Goal: Feedback & Contribution: Leave review/rating

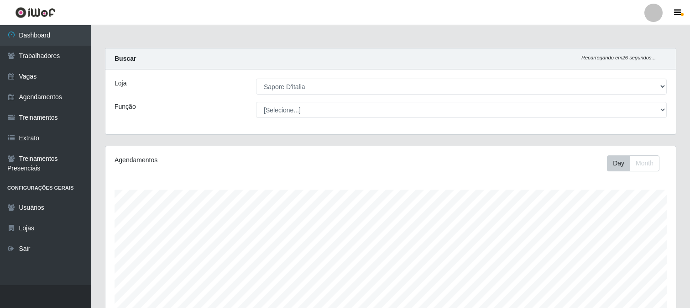
select select "266"
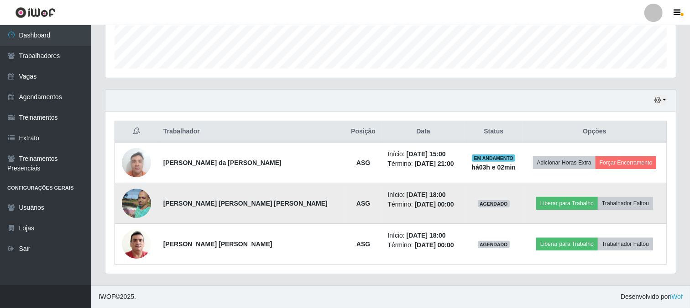
scroll to position [189, 571]
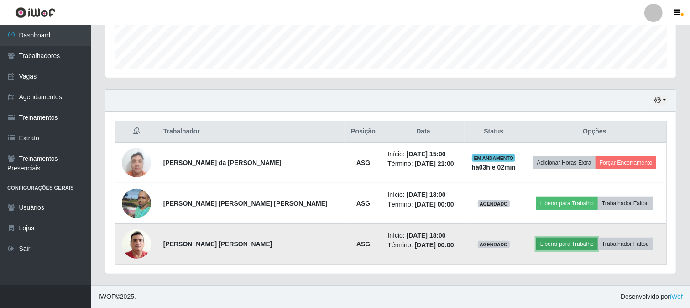
click at [547, 242] on button "Liberar para Trabalho" at bounding box center [568, 243] width 62 height 13
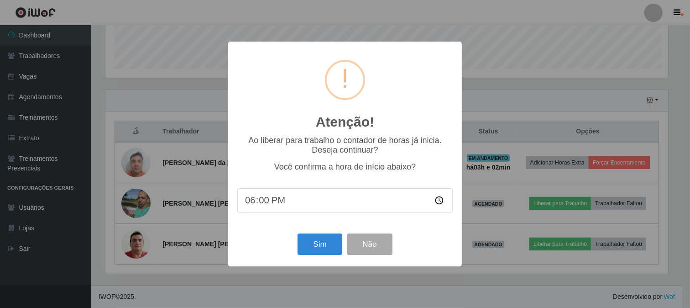
scroll to position [189, 565]
click at [325, 250] on button "Sim" at bounding box center [321, 243] width 44 height 21
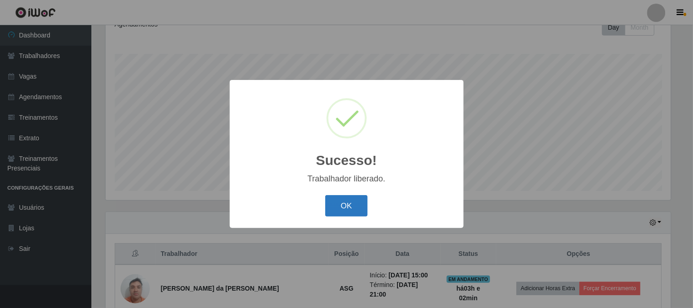
click at [358, 206] on button "OK" at bounding box center [346, 205] width 42 height 21
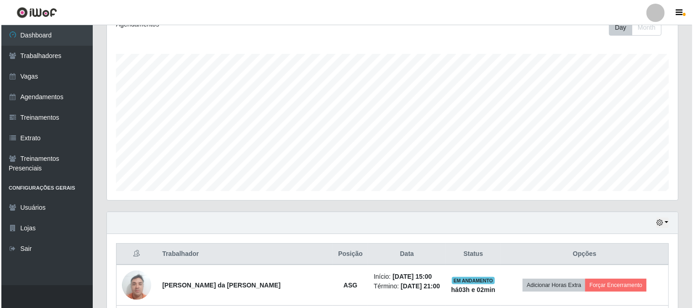
scroll to position [237, 0]
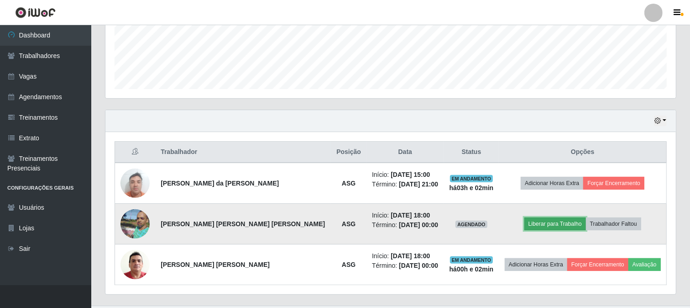
click at [544, 226] on button "Liberar para Trabalho" at bounding box center [556, 223] width 62 height 13
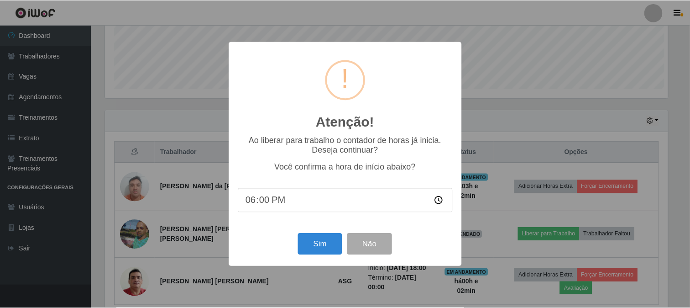
scroll to position [189, 565]
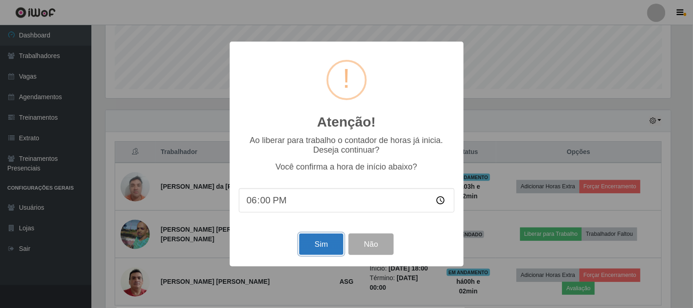
click at [330, 247] on button "Sim" at bounding box center [321, 243] width 44 height 21
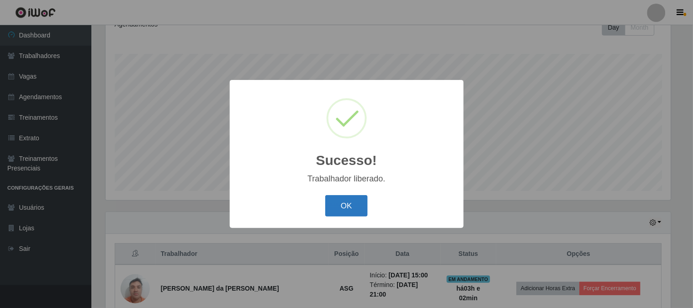
click at [350, 206] on button "OK" at bounding box center [346, 205] width 42 height 21
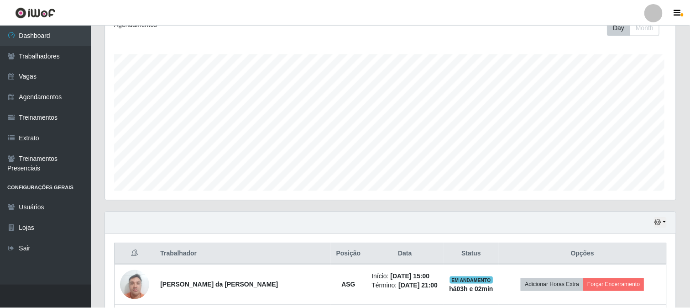
scroll to position [189, 571]
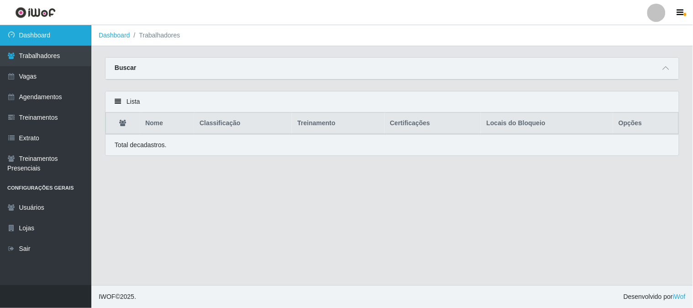
click at [51, 35] on link "Dashboard" at bounding box center [45, 35] width 91 height 21
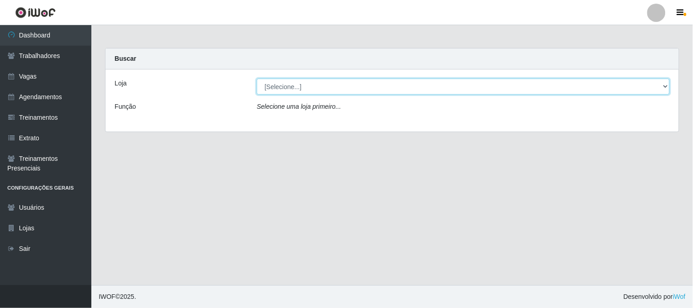
drag, startPoint x: 302, startPoint y: 86, endPoint x: 304, endPoint y: 93, distance: 7.5
click at [302, 87] on select "[Selecione...] Sapore D'italia" at bounding box center [463, 87] width 413 height 16
select select "266"
click at [257, 79] on select "[Selecione...] Sapore D'italia" at bounding box center [463, 87] width 413 height 16
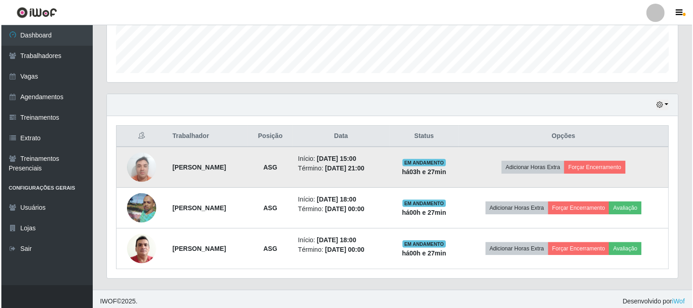
scroll to position [258, 0]
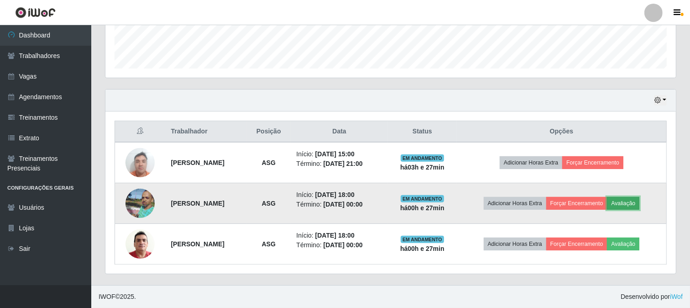
click at [640, 208] on button "Avaliação" at bounding box center [623, 203] width 32 height 13
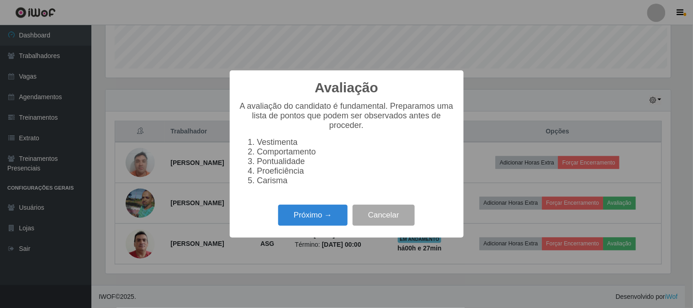
scroll to position [189, 565]
click at [307, 221] on button "Próximo →" at bounding box center [312, 215] width 69 height 21
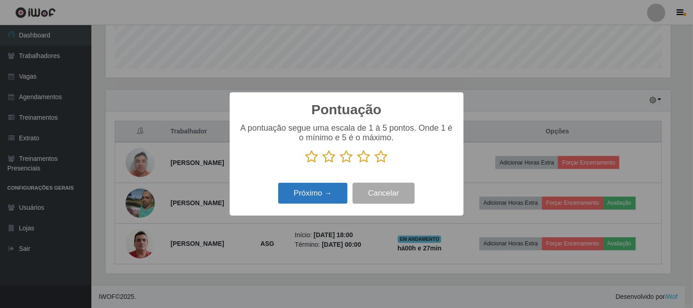
scroll to position [456485, 456109]
drag, startPoint x: 379, startPoint y: 158, endPoint x: 335, endPoint y: 195, distance: 57.7
click at [377, 158] on icon at bounding box center [381, 157] width 13 height 14
click at [375, 163] on input "radio" at bounding box center [375, 163] width 0 height 0
click at [332, 197] on button "Próximo →" at bounding box center [312, 193] width 69 height 21
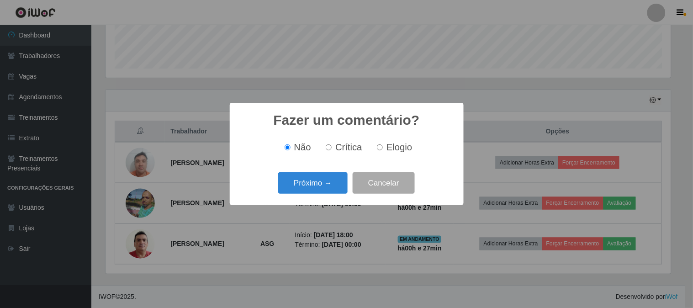
click at [388, 148] on span "Elogio" at bounding box center [399, 147] width 26 height 10
click at [383, 148] on input "Elogio" at bounding box center [380, 147] width 6 height 6
radio input "true"
click at [335, 184] on button "Próximo →" at bounding box center [312, 182] width 69 height 21
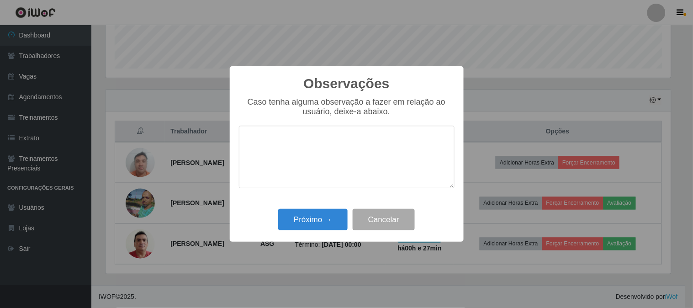
click at [363, 152] on textarea at bounding box center [347, 157] width 216 height 63
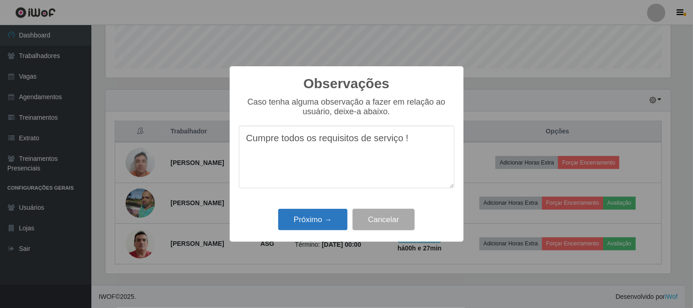
type textarea "Cumpre todos os requisitos de serviço !"
click at [321, 218] on button "Próximo →" at bounding box center [312, 219] width 69 height 21
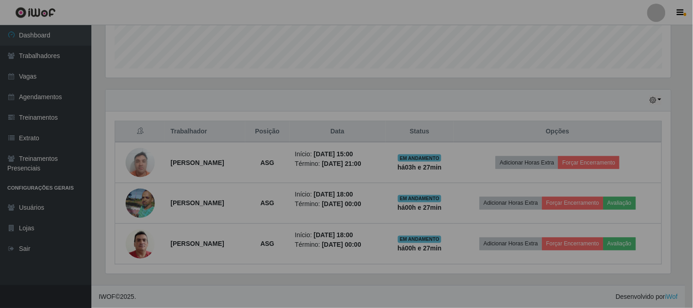
click at [321, 219] on div "Observações × Caso tenha alguma observação a fazer em relação ao usuário, deixe…" at bounding box center [346, 154] width 693 height 308
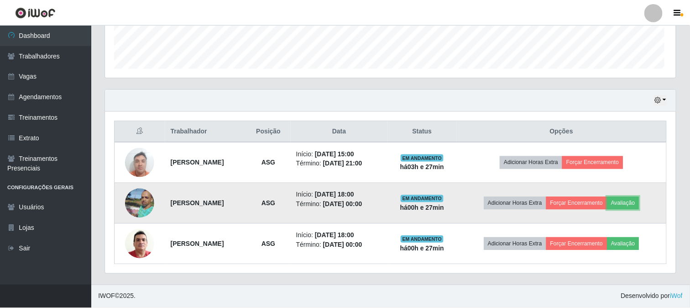
scroll to position [189, 571]
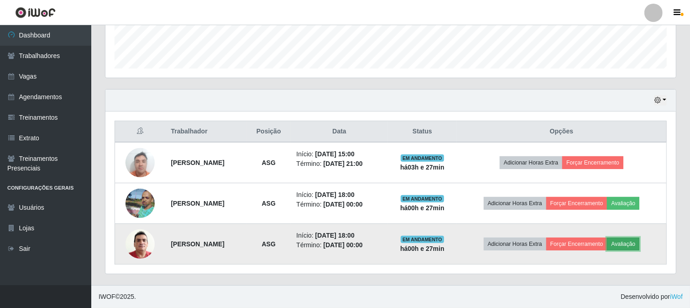
click at [640, 241] on button "Avaliação" at bounding box center [623, 243] width 32 height 13
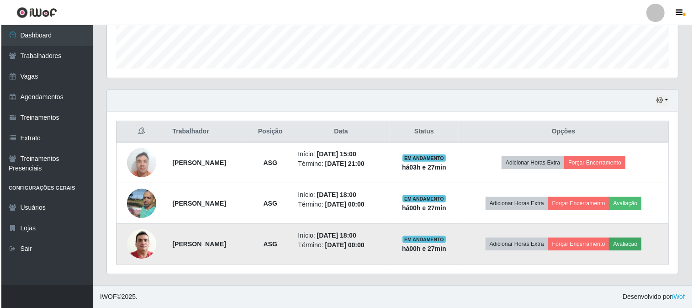
scroll to position [189, 565]
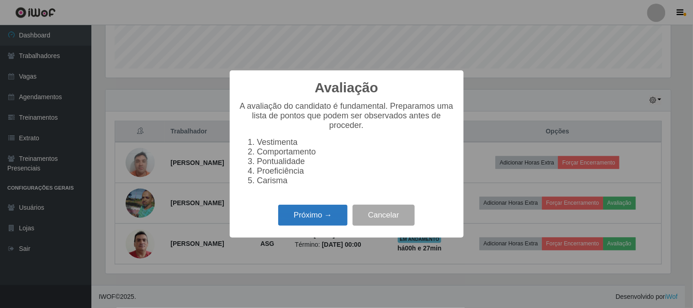
click at [329, 225] on button "Próximo →" at bounding box center [312, 215] width 69 height 21
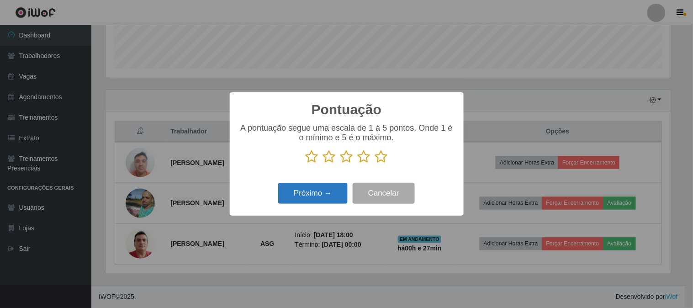
scroll to position [456485, 456109]
click at [365, 159] on icon at bounding box center [364, 157] width 13 height 14
click at [358, 163] on input "radio" at bounding box center [358, 163] width 0 height 0
click at [320, 198] on button "Próximo →" at bounding box center [312, 193] width 69 height 21
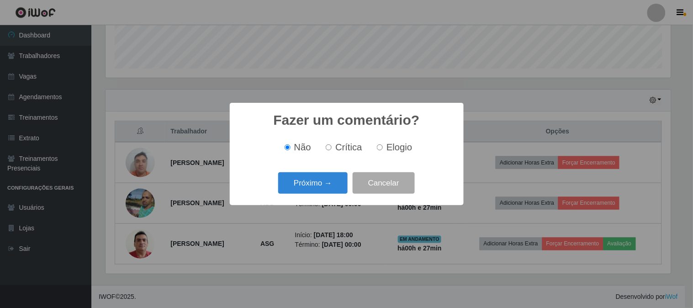
click at [383, 150] on label "Elogio" at bounding box center [392, 147] width 39 height 11
click at [383, 150] on input "Elogio" at bounding box center [380, 147] width 6 height 6
radio input "true"
click at [312, 192] on button "Próximo →" at bounding box center [312, 182] width 69 height 21
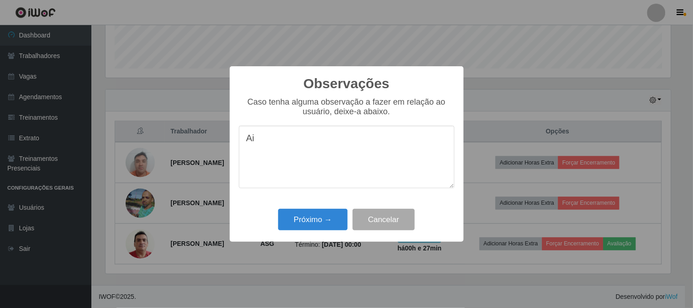
type textarea "A"
type textarea "S"
type textarea "B"
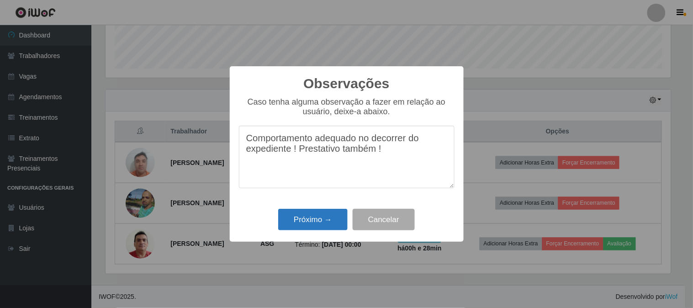
type textarea "Comportamento adequado no decorrer do expediente ! Prestativo também !"
click at [309, 222] on button "Próximo →" at bounding box center [312, 219] width 69 height 21
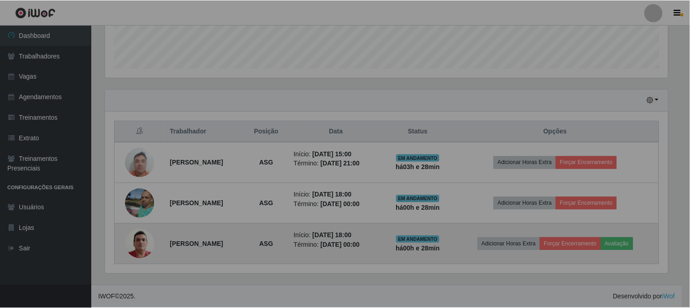
scroll to position [189, 571]
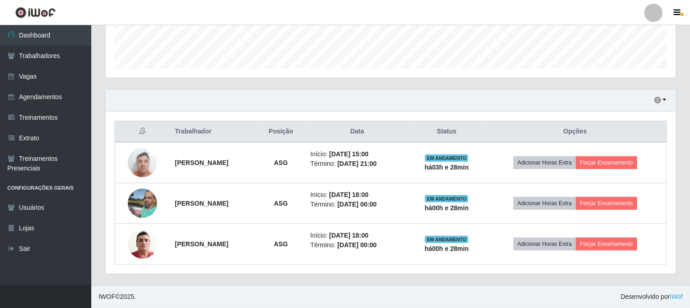
click at [626, 100] on div "Hoje 1 dia 3 dias 1 Semana Não encerrados" at bounding box center [390, 101] width 571 height 22
